Goal: Task Accomplishment & Management: Use online tool/utility

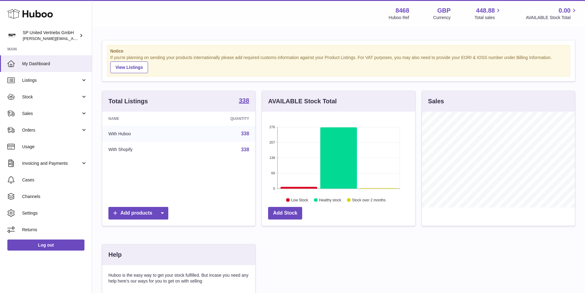
scroll to position [96, 153]
click at [36, 115] on span "Sales" at bounding box center [51, 113] width 59 height 6
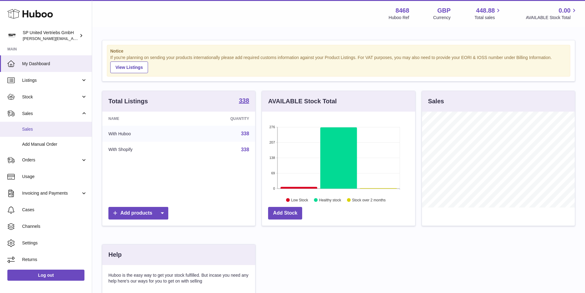
click at [35, 127] on span "Sales" at bounding box center [54, 129] width 65 height 6
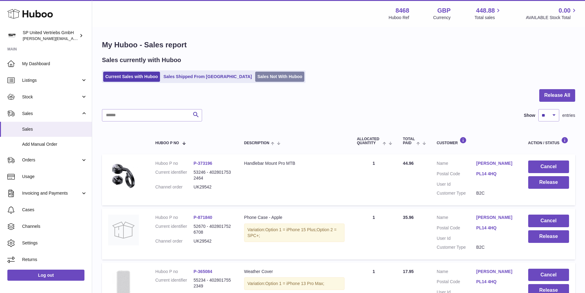
click at [255, 76] on link "Sales Not With Huboo" at bounding box center [279, 77] width 49 height 10
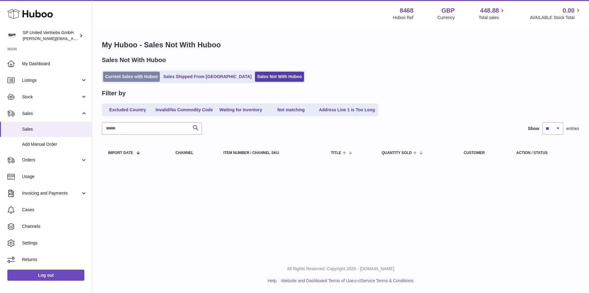
click at [127, 75] on link "Current Sales with Huboo" at bounding box center [131, 77] width 57 height 10
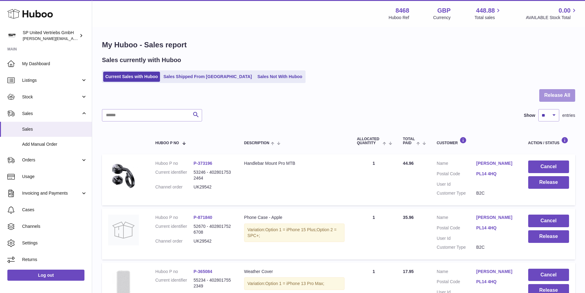
click at [547, 94] on button "Release All" at bounding box center [557, 95] width 36 height 13
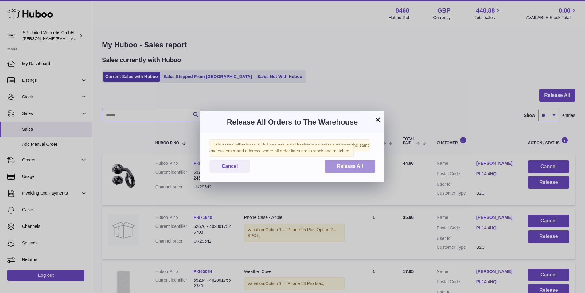
click at [342, 166] on span "Release All" at bounding box center [350, 165] width 26 height 5
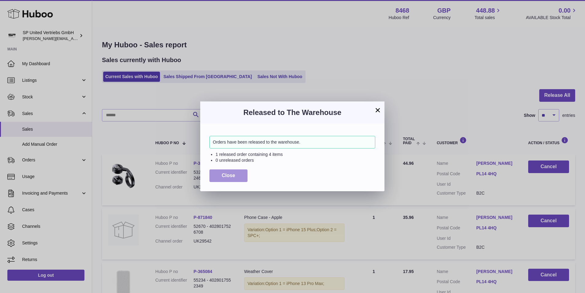
click at [230, 174] on span "Close" at bounding box center [229, 174] width 14 height 5
